Goal: Task Accomplishment & Management: Use online tool/utility

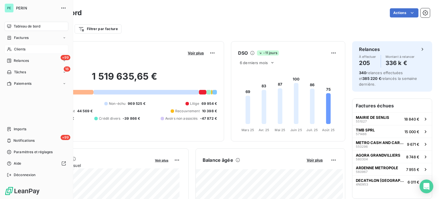
drag, startPoint x: 24, startPoint y: 59, endPoint x: 63, endPoint y: 50, distance: 40.0
click at [24, 59] on span "Relances" at bounding box center [21, 60] width 15 height 5
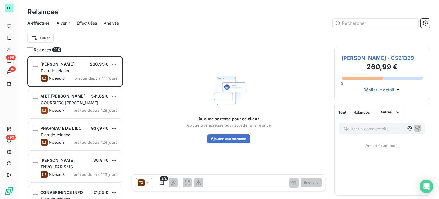
scroll to position [138, 91]
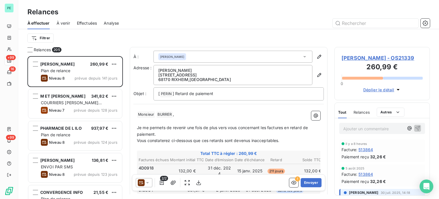
click at [84, 20] on span "Effectuées" at bounding box center [87, 23] width 20 height 6
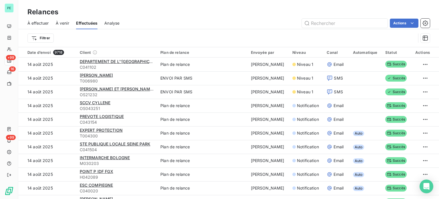
click at [41, 22] on span "À effectuer" at bounding box center [37, 23] width 21 height 6
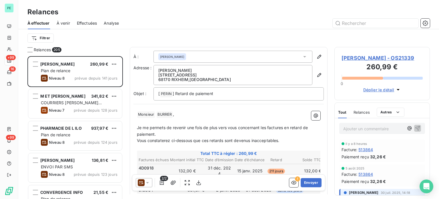
scroll to position [138, 91]
click at [424, 24] on icon "button" at bounding box center [425, 23] width 6 height 6
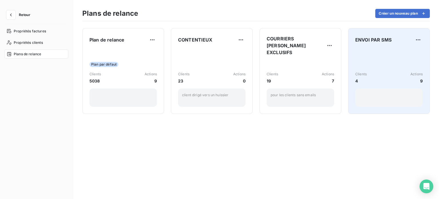
click at [403, 53] on div "Clients 4 Actions 9" at bounding box center [388, 78] width 67 height 58
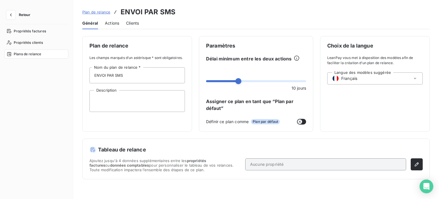
click at [130, 21] on span "Clients" at bounding box center [132, 23] width 13 height 6
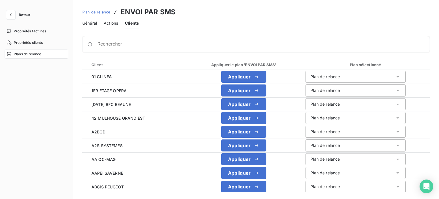
click at [110, 22] on span "Actions" at bounding box center [111, 23] width 14 height 6
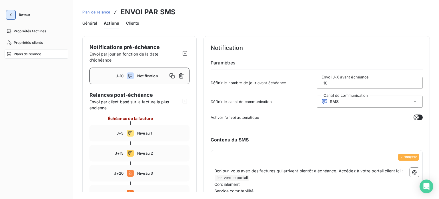
click at [11, 16] on icon "button" at bounding box center [11, 14] width 2 height 3
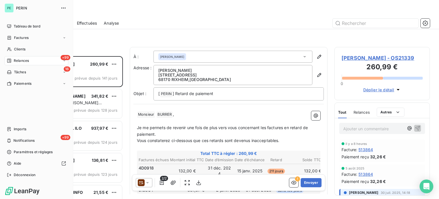
scroll to position [138, 91]
click at [24, 26] on span "Tableau de bord" at bounding box center [27, 26] width 27 height 5
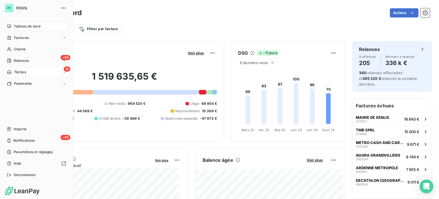
click at [15, 73] on span "Tâches" at bounding box center [20, 71] width 12 height 5
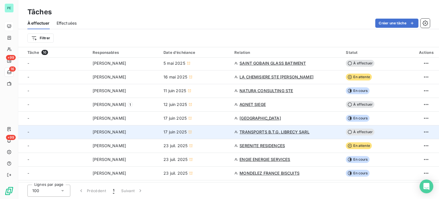
scroll to position [57, 0]
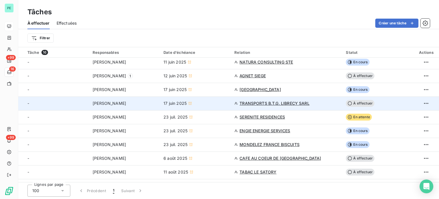
click at [365, 101] on span "À effectuer" at bounding box center [360, 103] width 29 height 7
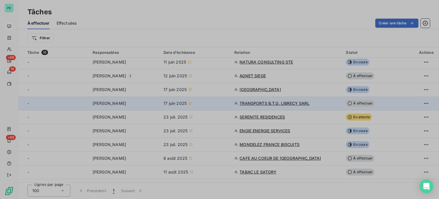
type input "[DATE]"
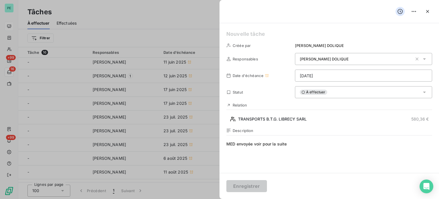
click at [316, 93] on span "À effectuer" at bounding box center [313, 91] width 27 height 5
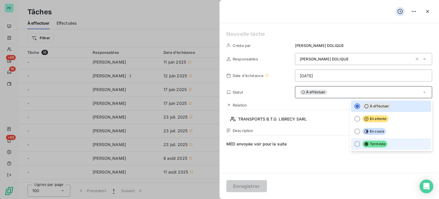
click at [354, 144] on div at bounding box center [357, 144] width 6 height 6
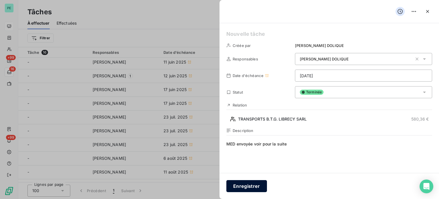
click at [255, 187] on button "Enregistrer" at bounding box center [246, 186] width 41 height 12
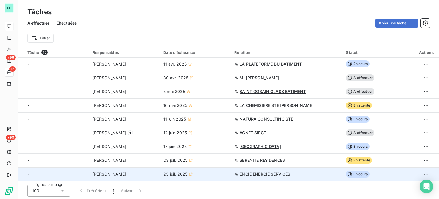
scroll to position [0, 0]
